Goal: Information Seeking & Learning: Find specific fact

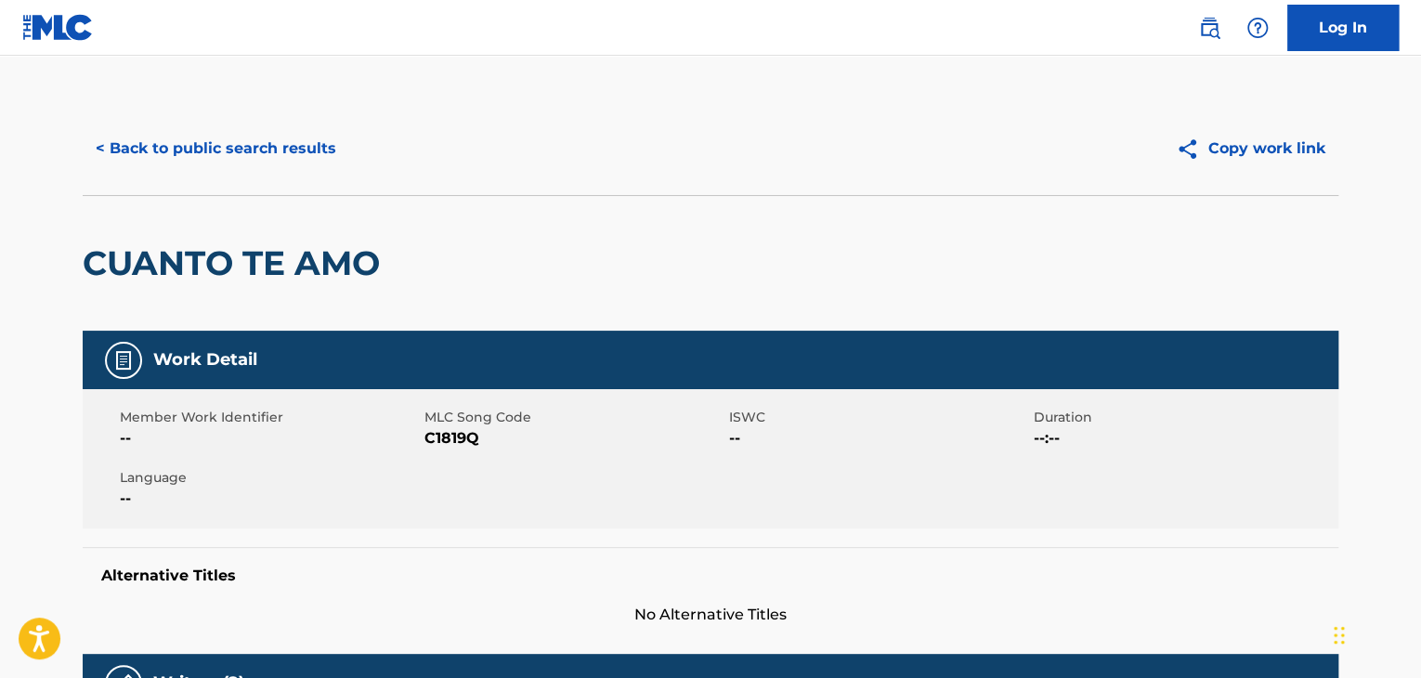
click at [97, 151] on button "< Back to public search results" at bounding box center [216, 148] width 267 height 46
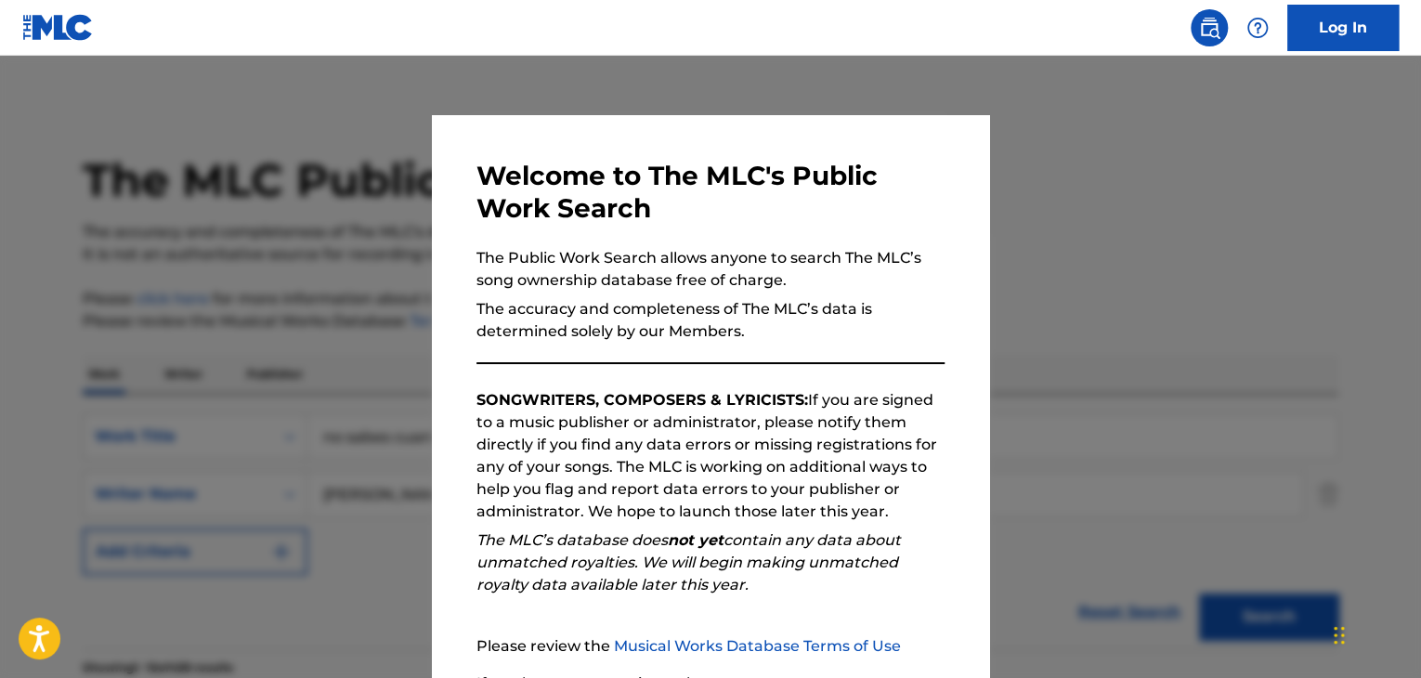
click at [416, 304] on div at bounding box center [710, 395] width 1421 height 678
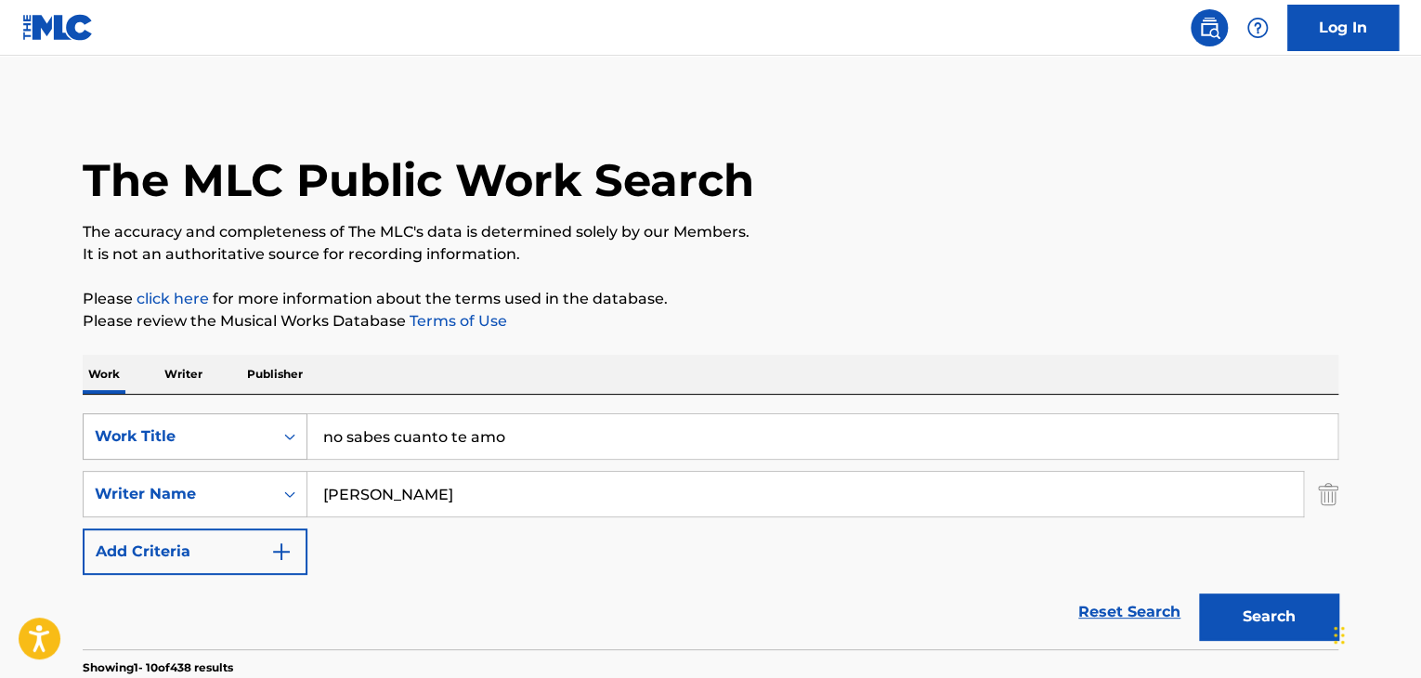
drag, startPoint x: 597, startPoint y: 449, endPoint x: 238, endPoint y: 447, distance: 359.4
click at [238, 447] on div "SearchWithCriteria6a324ebf-4dab-4981-95ba-b312bbcd9fb8 Work Title no sabes cuan…" at bounding box center [710, 436] width 1255 height 46
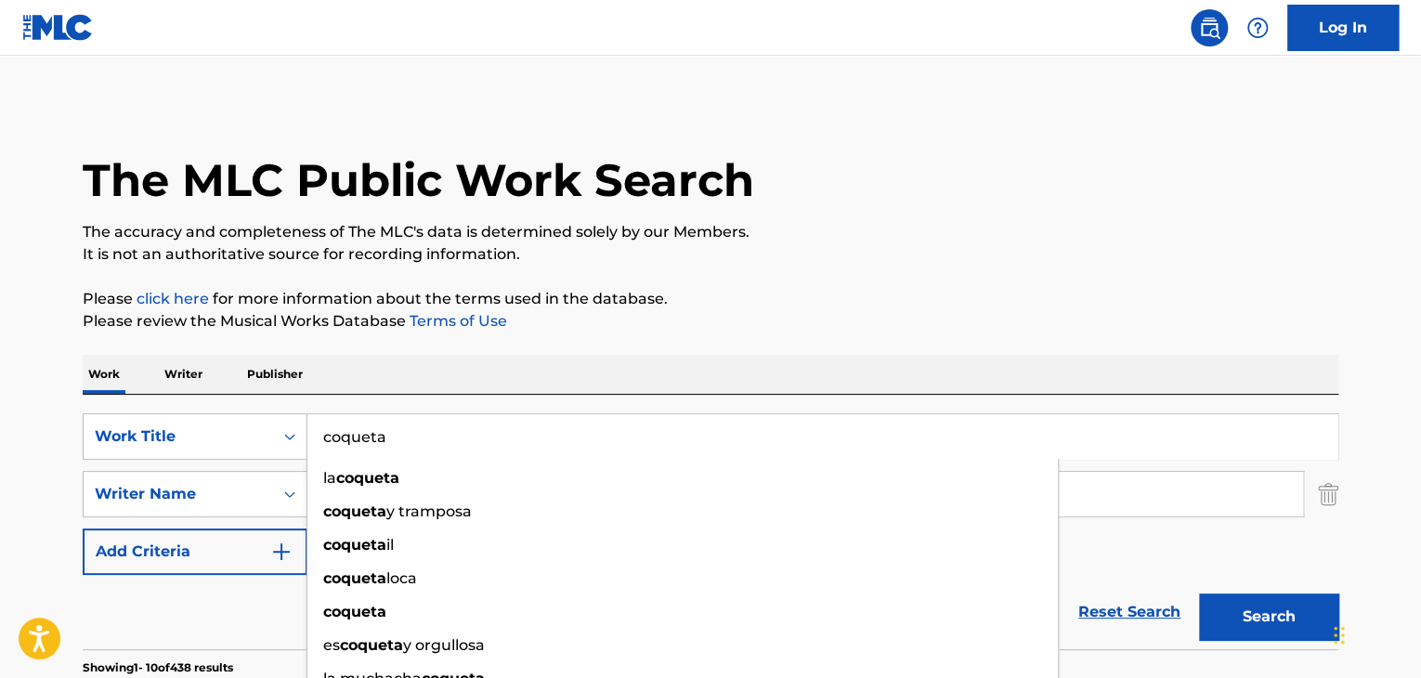
type input "coqueta"
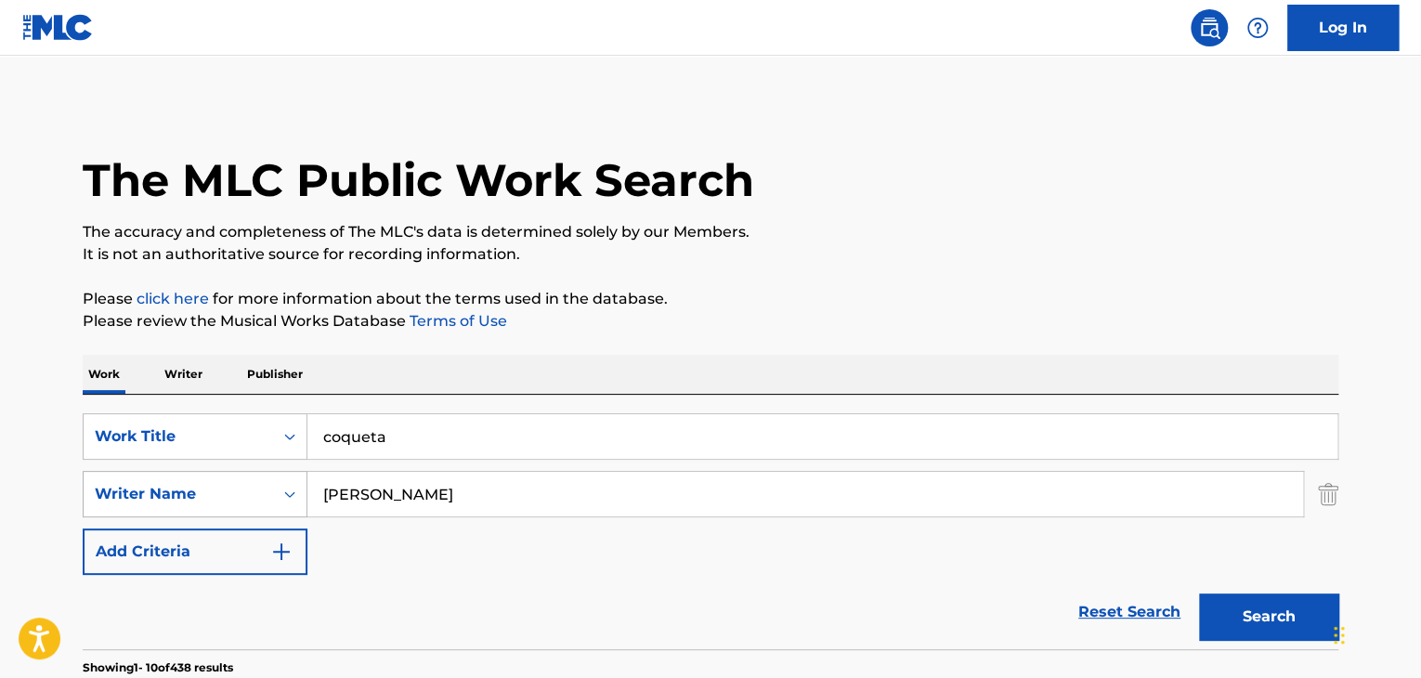
drag, startPoint x: 334, startPoint y: 502, endPoint x: 189, endPoint y: 492, distance: 146.1
click at [190, 495] on div "SearchWithCriteria95a999f2-8e10-4aff-b249-97fc1e041533 Writer Name [PERSON_NAME]" at bounding box center [710, 494] width 1255 height 46
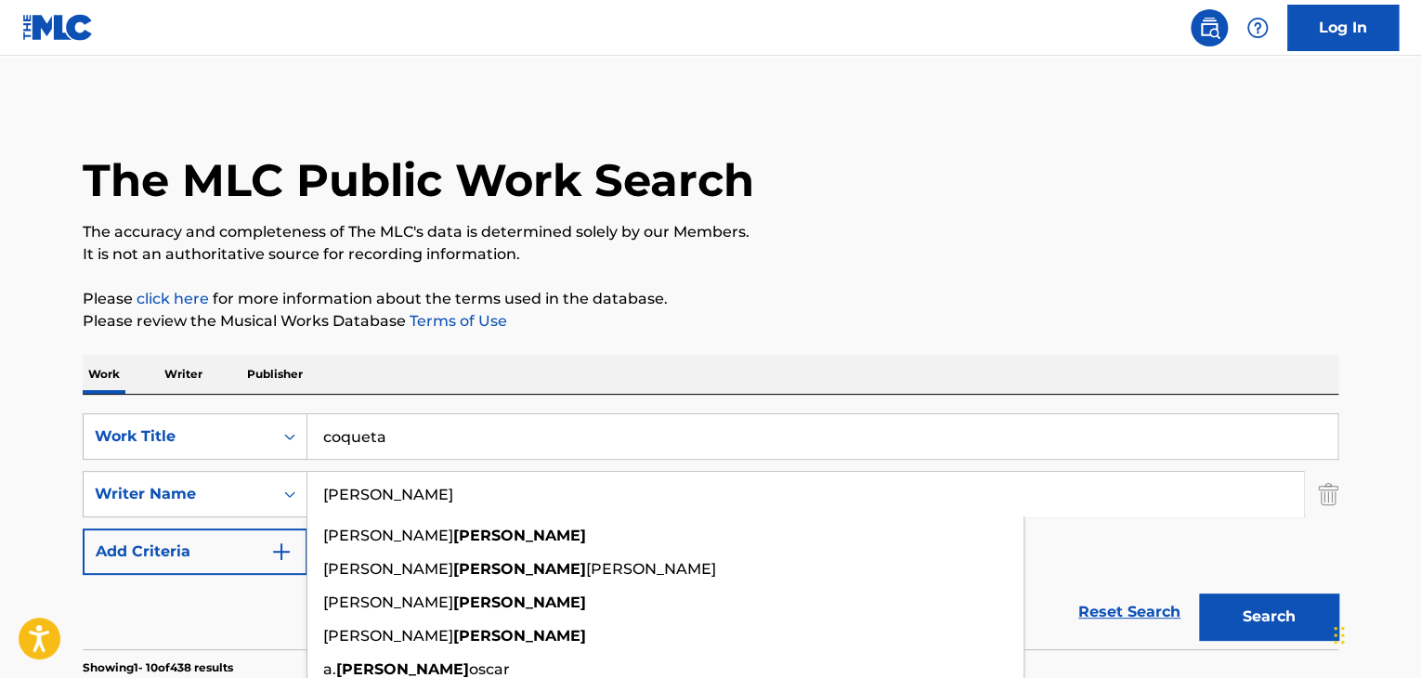
type input "[PERSON_NAME]"
click at [944, 185] on div "The MLC Public Work Search" at bounding box center [710, 170] width 1255 height 136
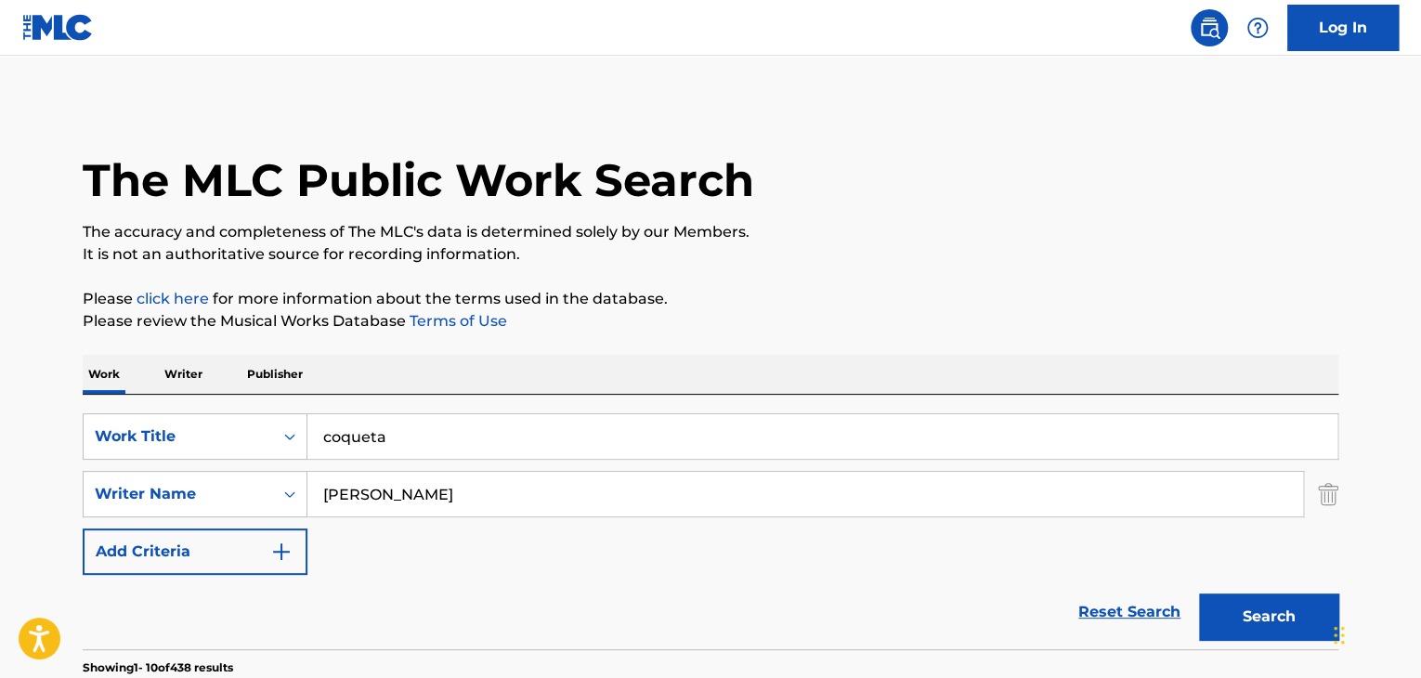
click at [1228, 620] on button "Search" at bounding box center [1268, 616] width 139 height 46
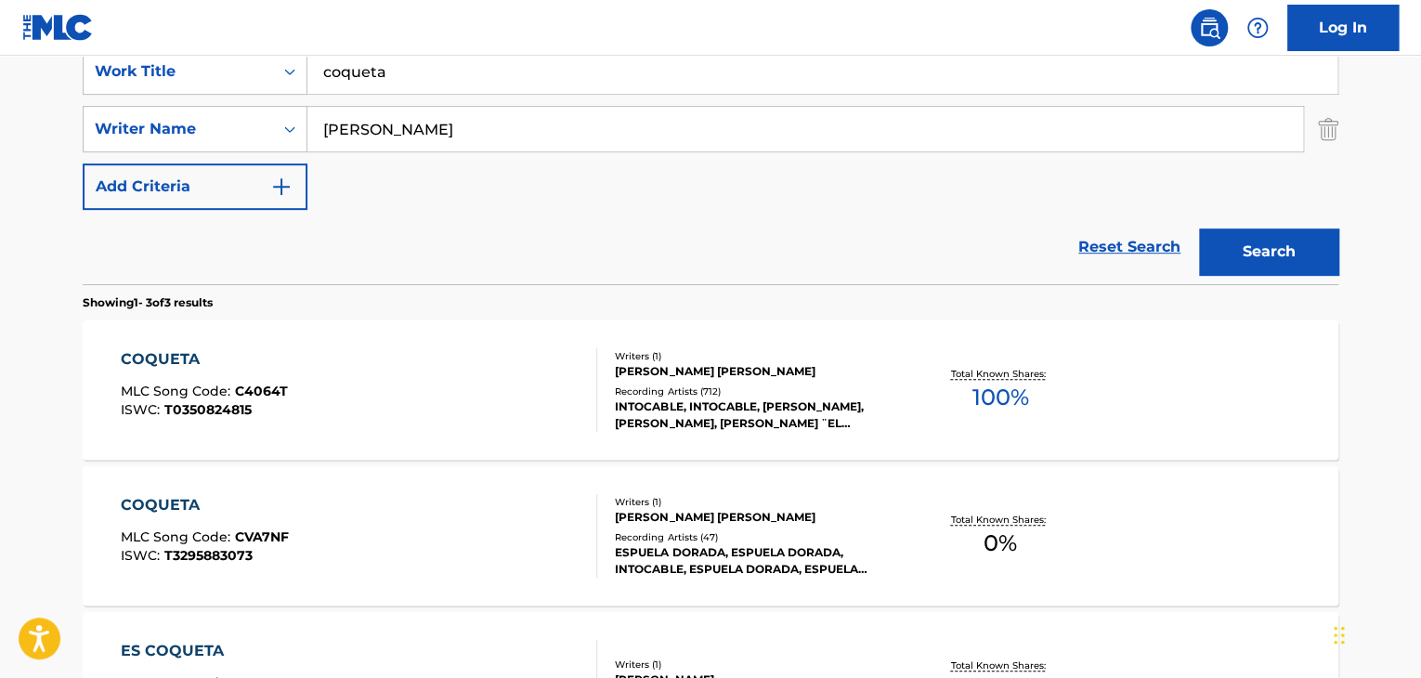
scroll to position [371, 0]
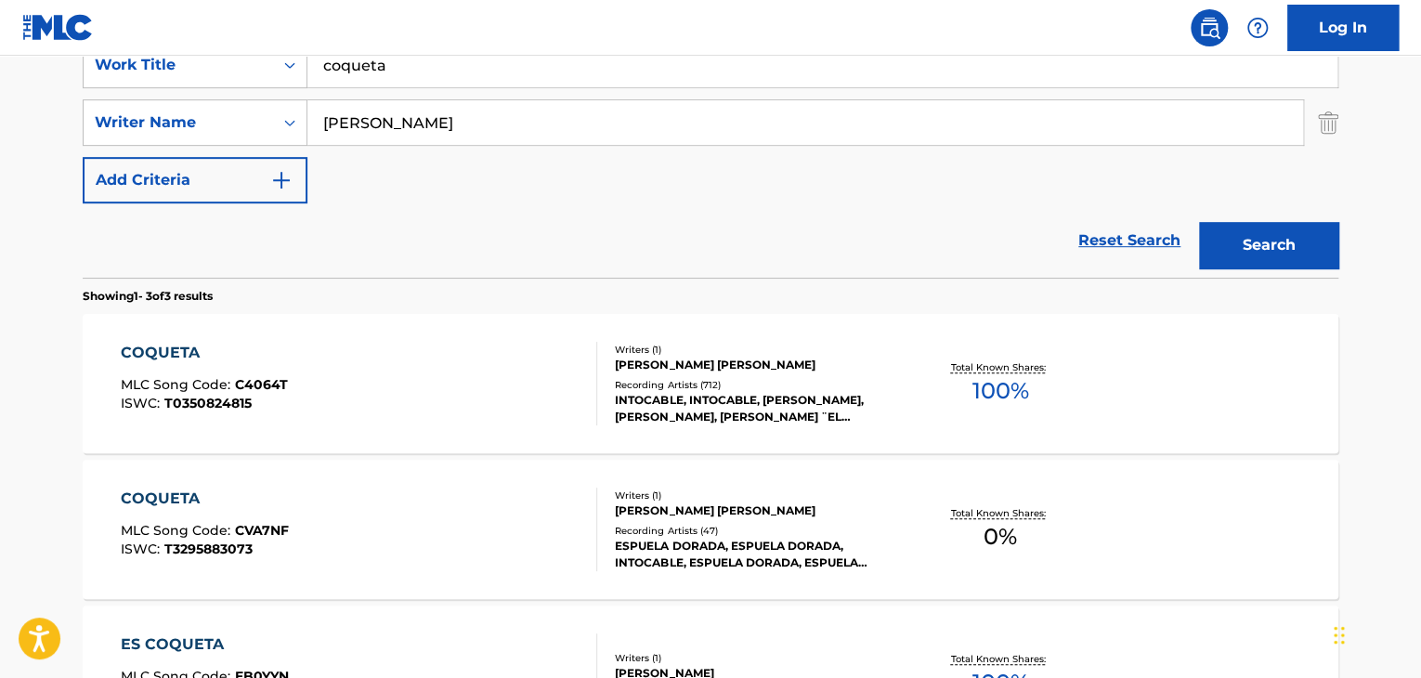
click at [221, 361] on div "COQUETA" at bounding box center [204, 353] width 167 height 22
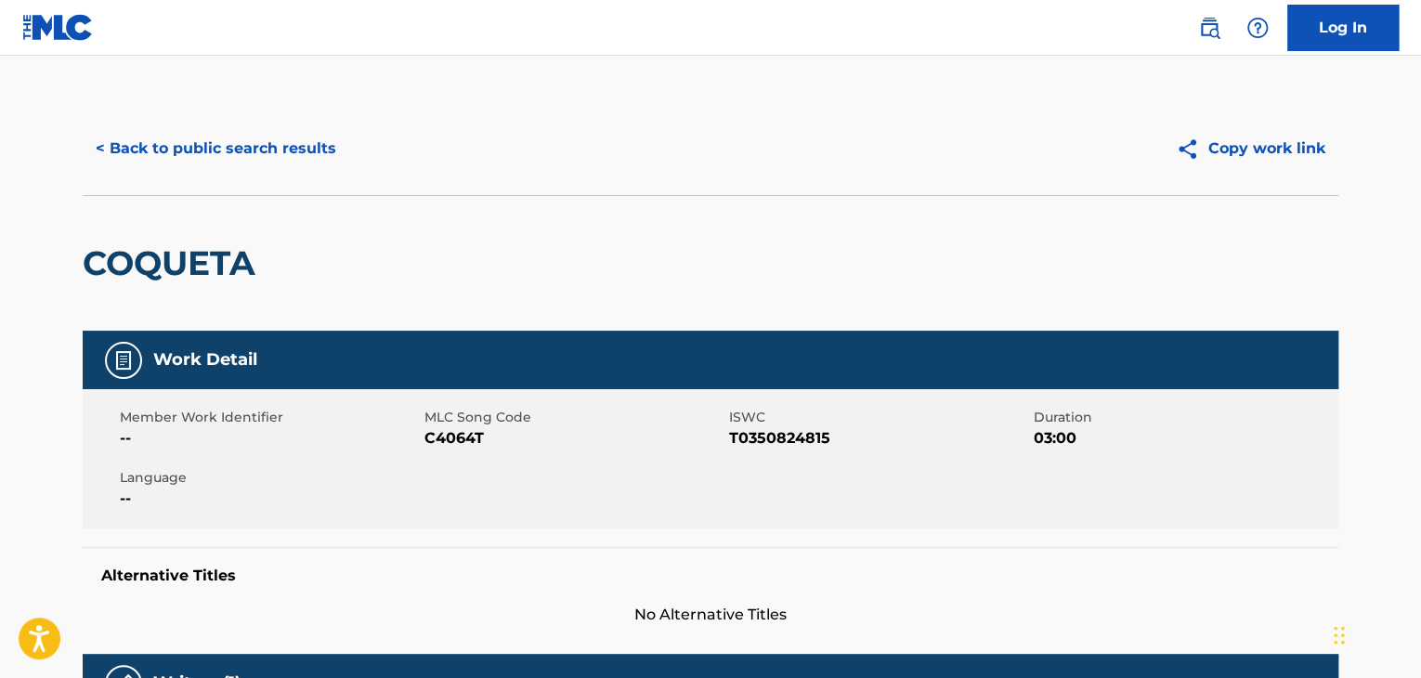
click at [98, 161] on button "< Back to public search results" at bounding box center [216, 148] width 267 height 46
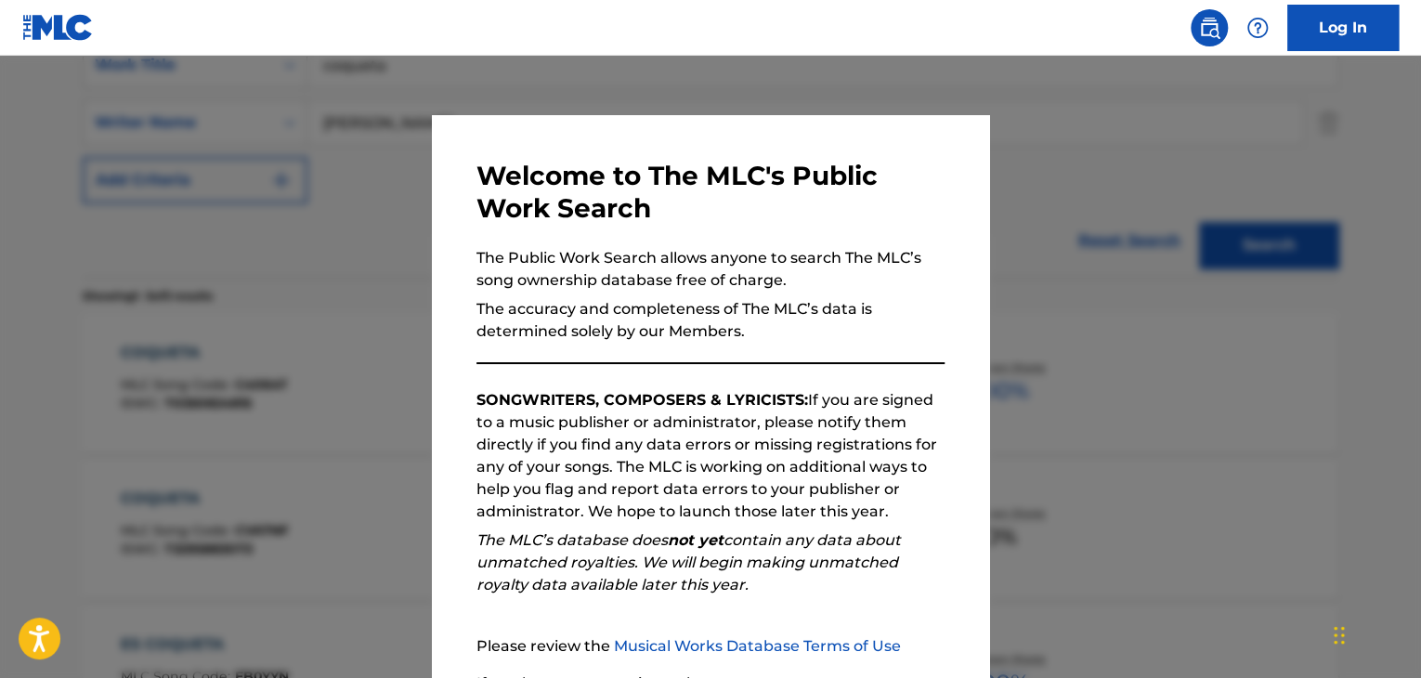
click at [1040, 195] on div at bounding box center [710, 395] width 1421 height 678
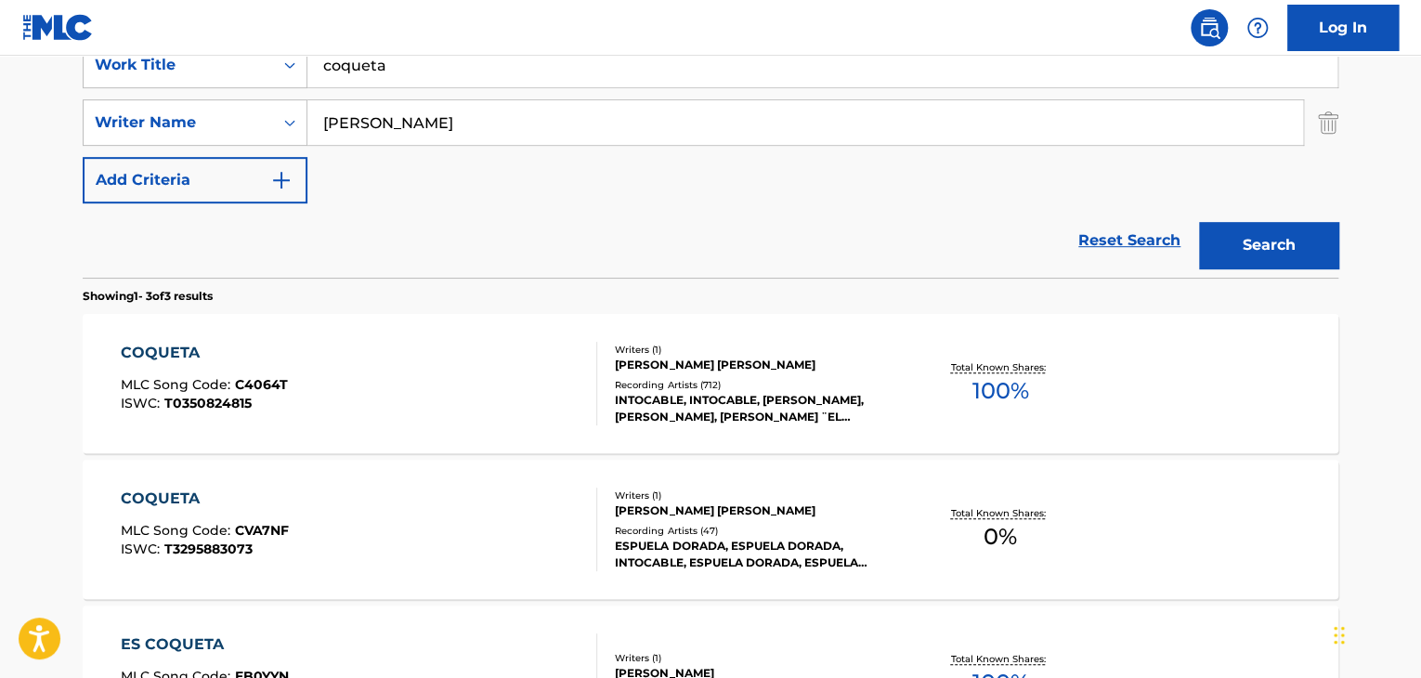
drag, startPoint x: 416, startPoint y: 64, endPoint x: 382, endPoint y: 61, distance: 34.5
click at [382, 61] on input "coqueta" at bounding box center [822, 65] width 1030 height 45
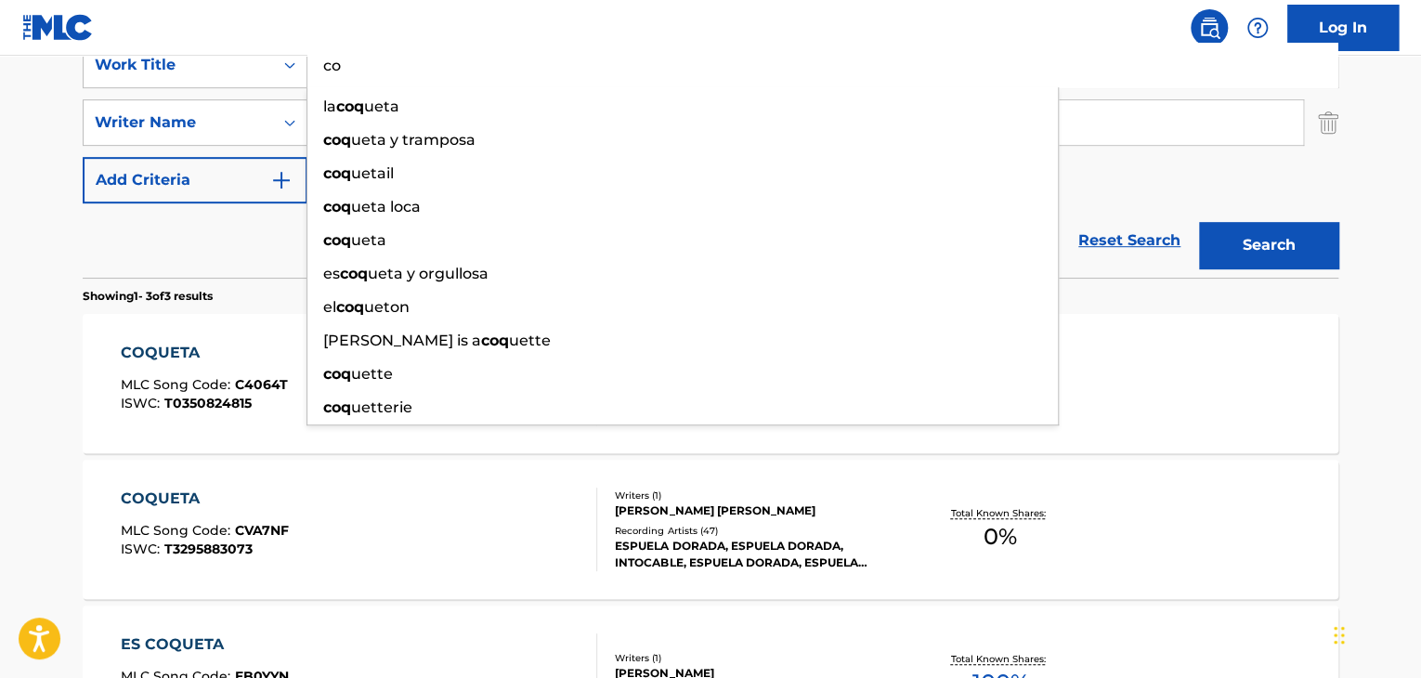
type input "c"
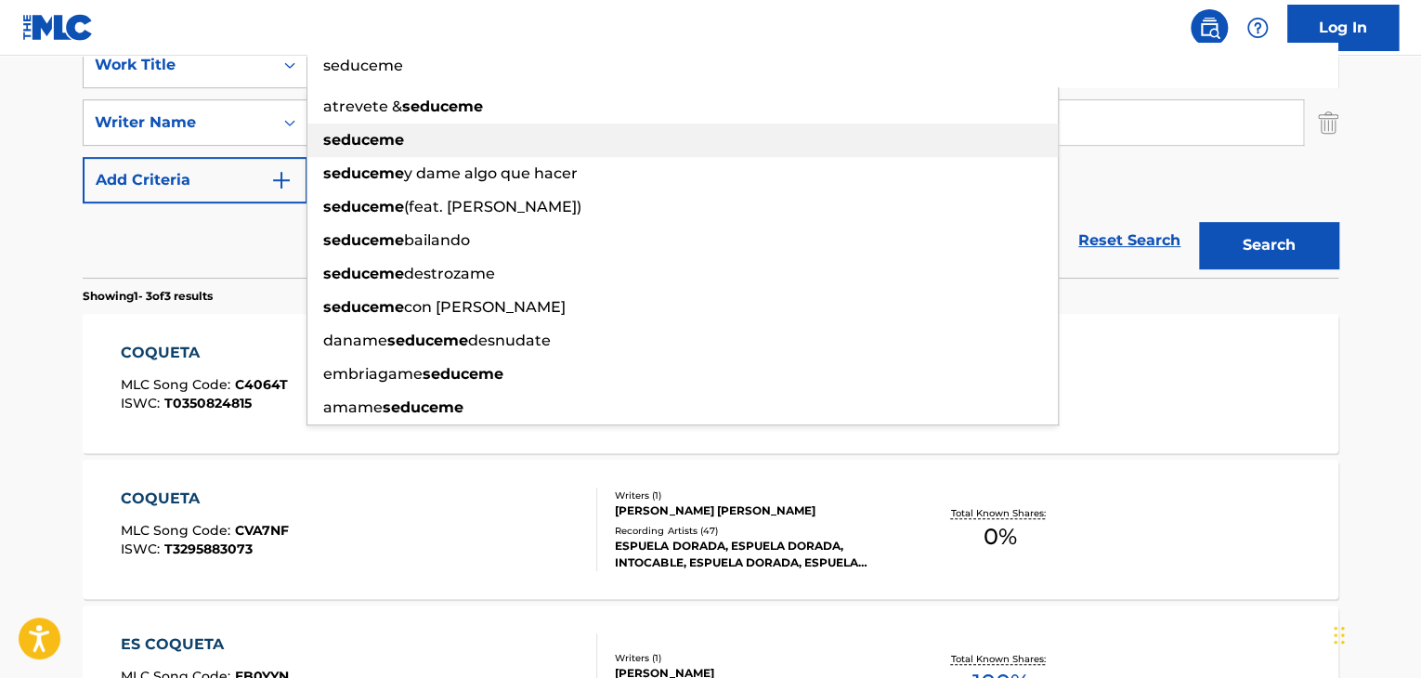
type input "seduceme"
click at [334, 145] on strong "seduceme" at bounding box center [363, 140] width 81 height 18
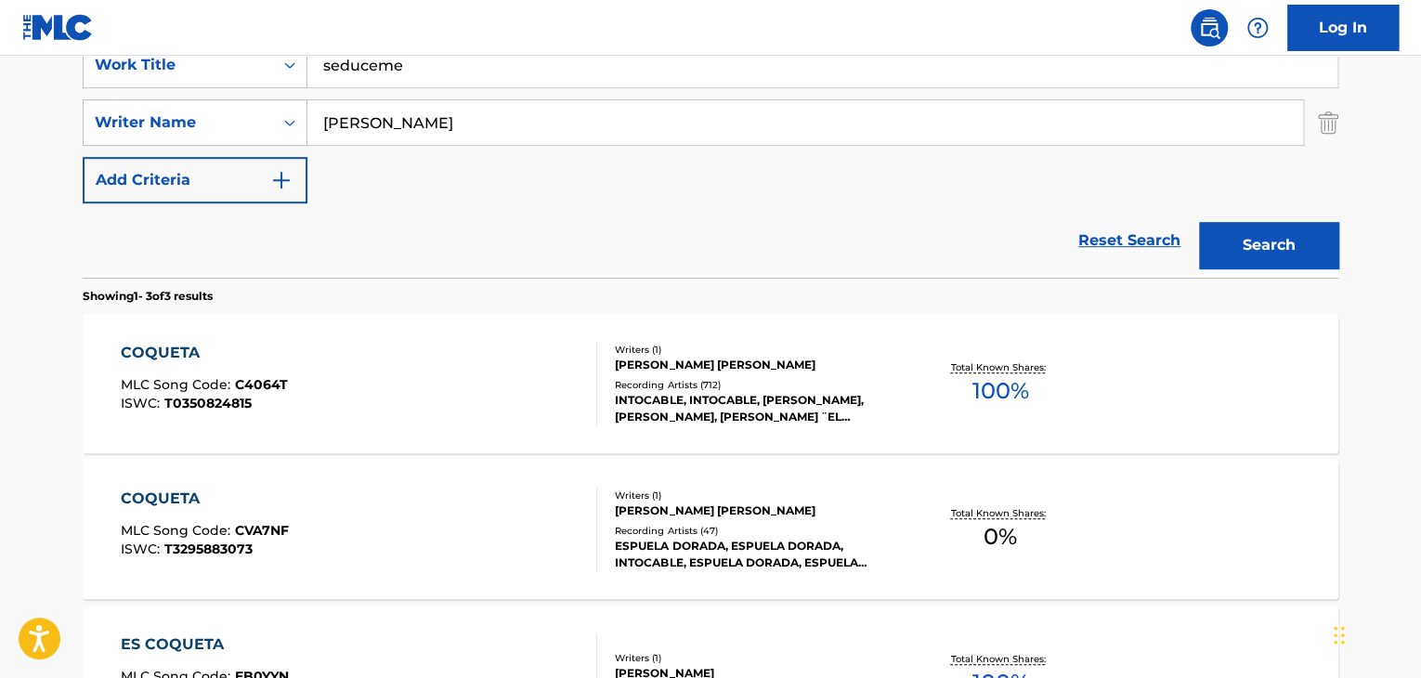
drag, startPoint x: 442, startPoint y: 133, endPoint x: 0, endPoint y: 111, distance: 442.5
click at [0, 111] on main "The MLC Public Work Search The accuracy and completeness of The MLC's data is d…" at bounding box center [710, 262] width 1421 height 1157
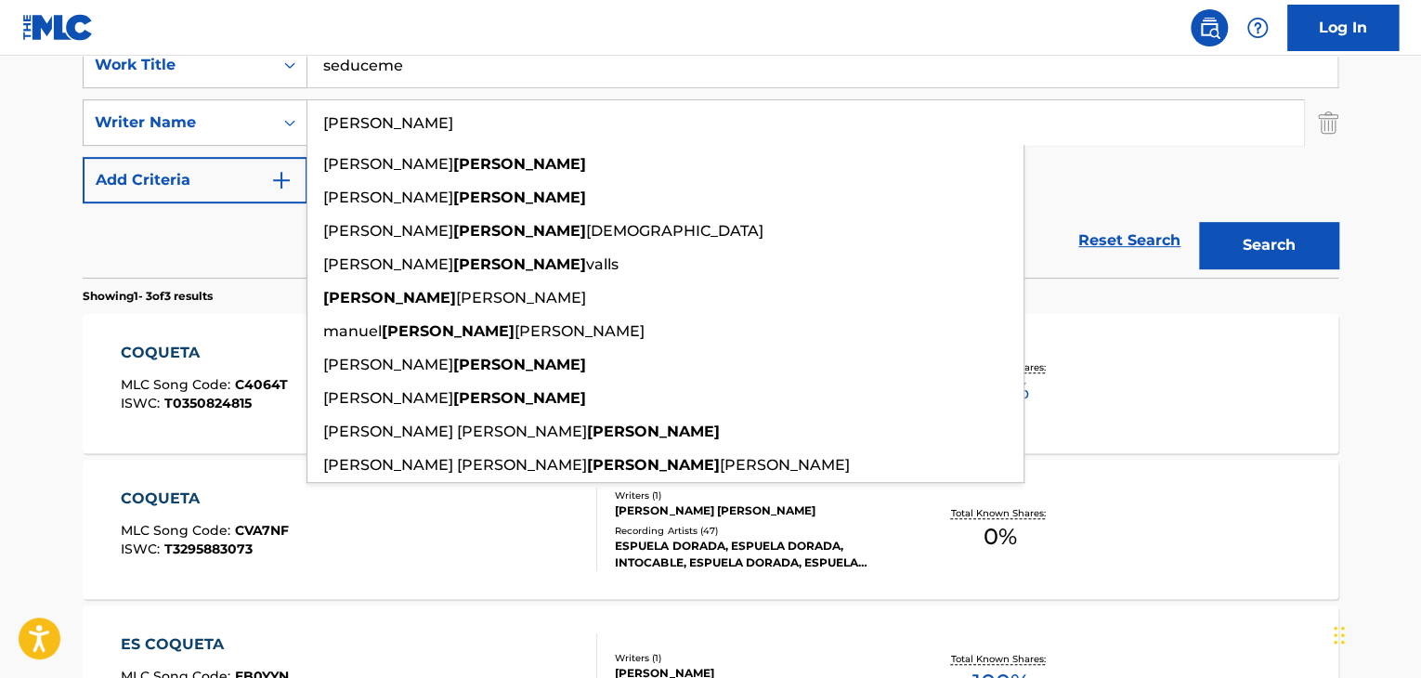
type input "[PERSON_NAME]"
click at [1203, 241] on button "Search" at bounding box center [1268, 245] width 139 height 46
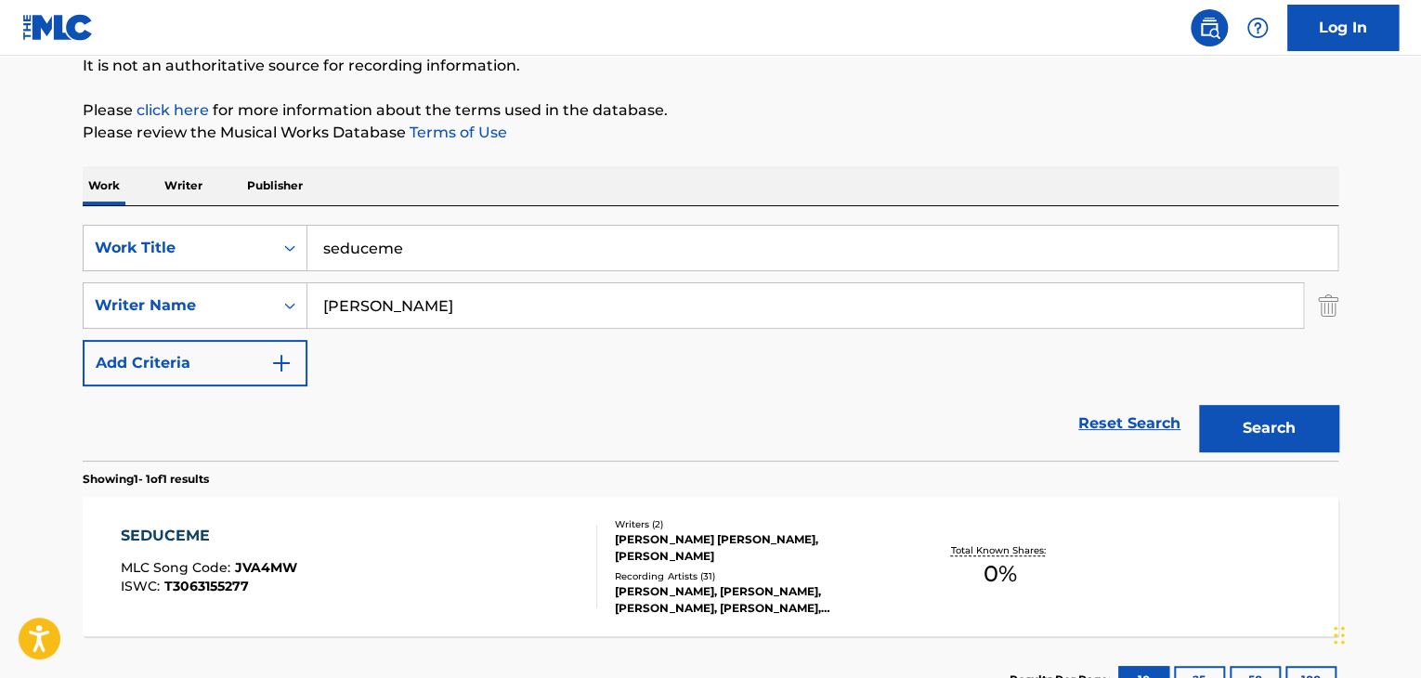
scroll to position [332, 0]
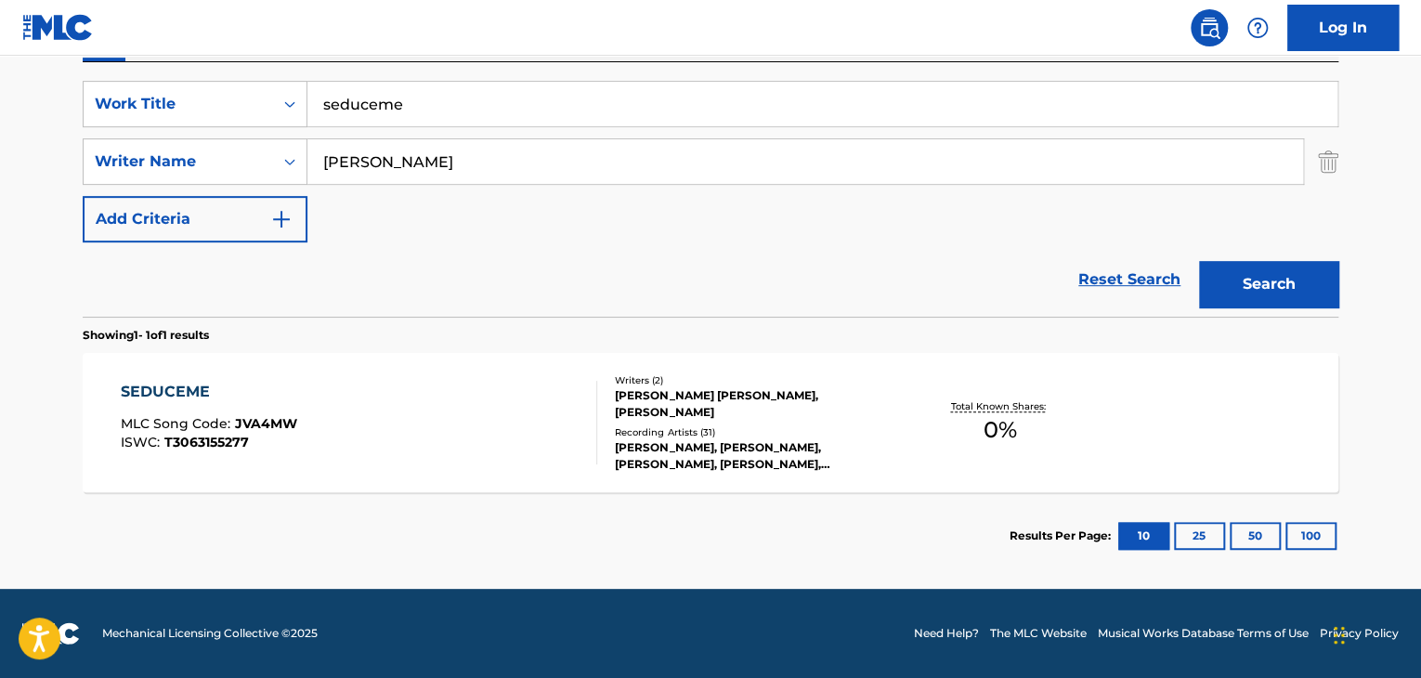
click at [198, 395] on div "SEDUCEME" at bounding box center [209, 392] width 176 height 22
